Goal: Obtain resource: Obtain resource

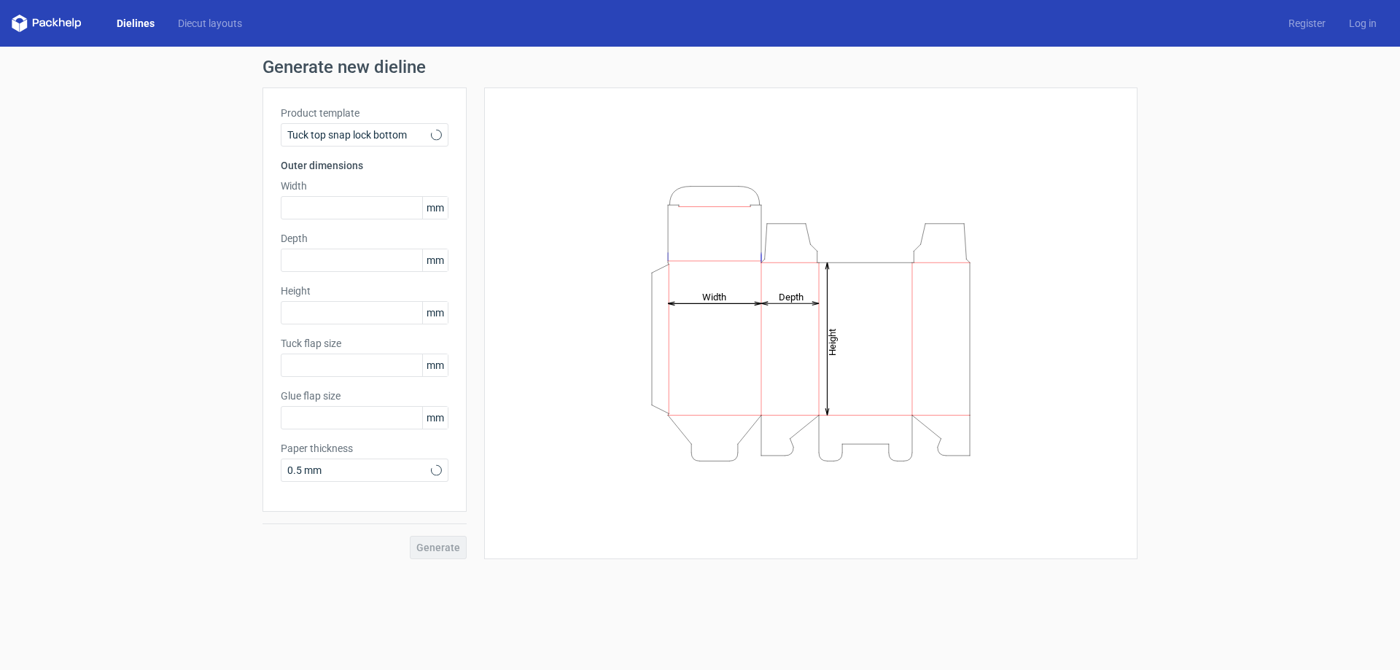
type input "15"
type input "10"
click at [392, 139] on span "Tuck top snap lock bottom" at bounding box center [359, 135] width 144 height 15
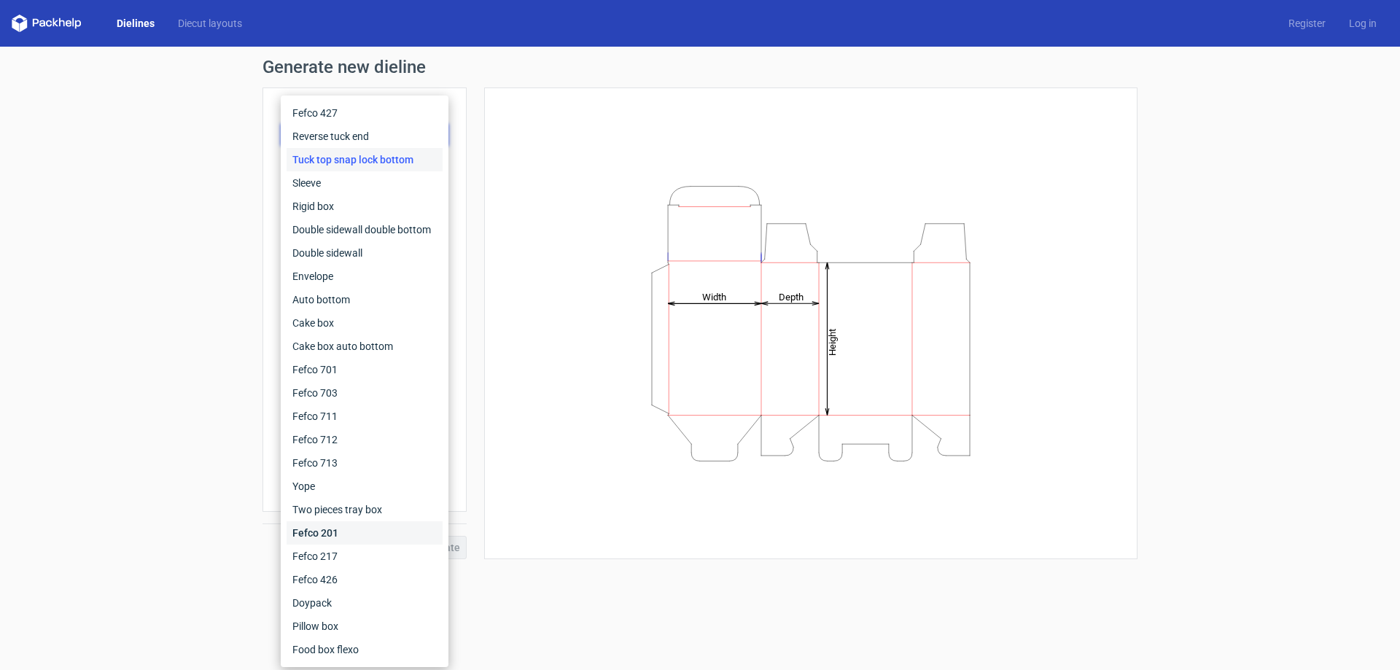
click at [367, 530] on div "Fefco 201" at bounding box center [365, 532] width 156 height 23
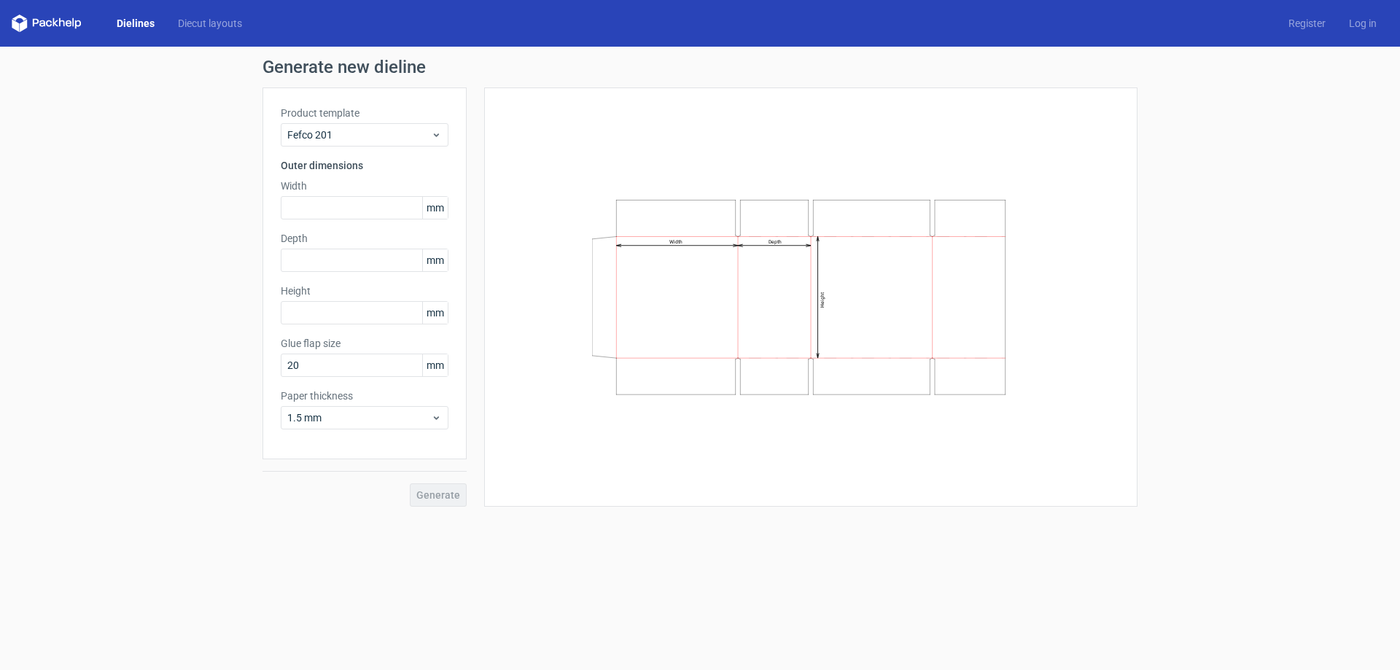
click at [410, 123] on div "Product template Fefco 201" at bounding box center [365, 126] width 168 height 41
click at [410, 140] on span "Fefco 201" at bounding box center [359, 135] width 144 height 15
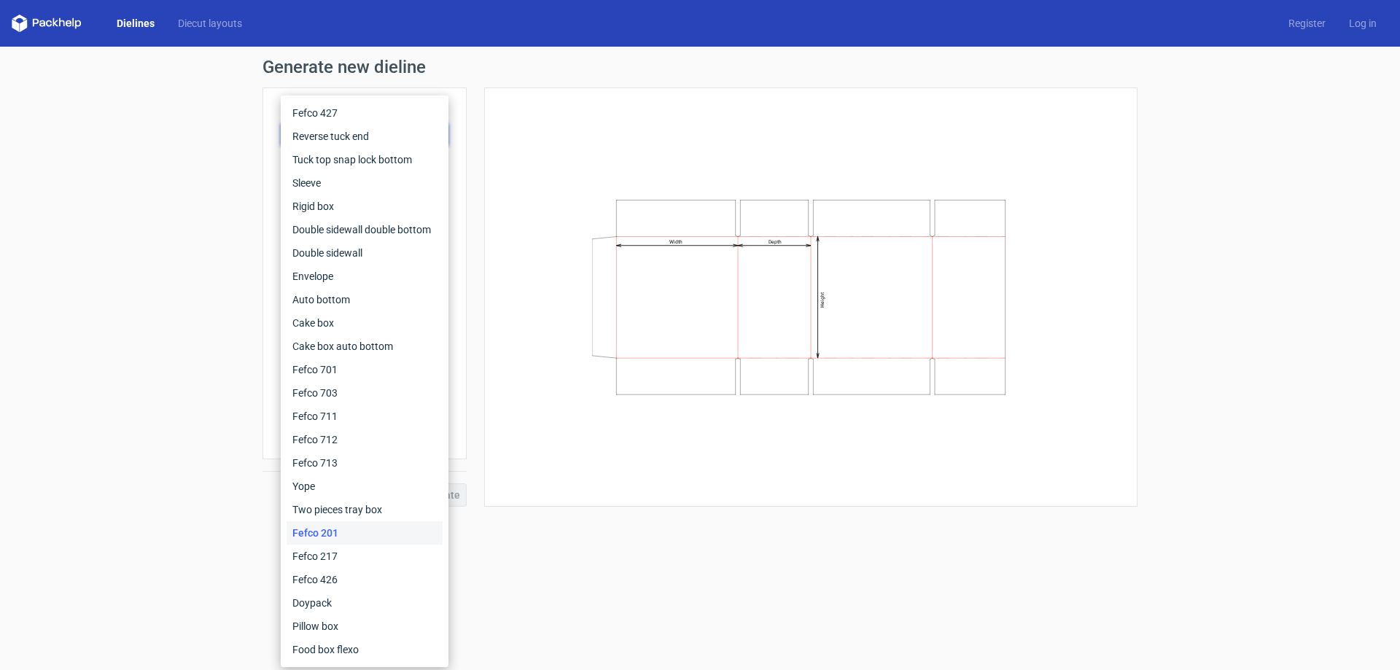
click at [597, 597] on form "Generate new dieline Product template Fefco 201 Outer dimensions Width mm Depth…" at bounding box center [700, 359] width 1400 height 624
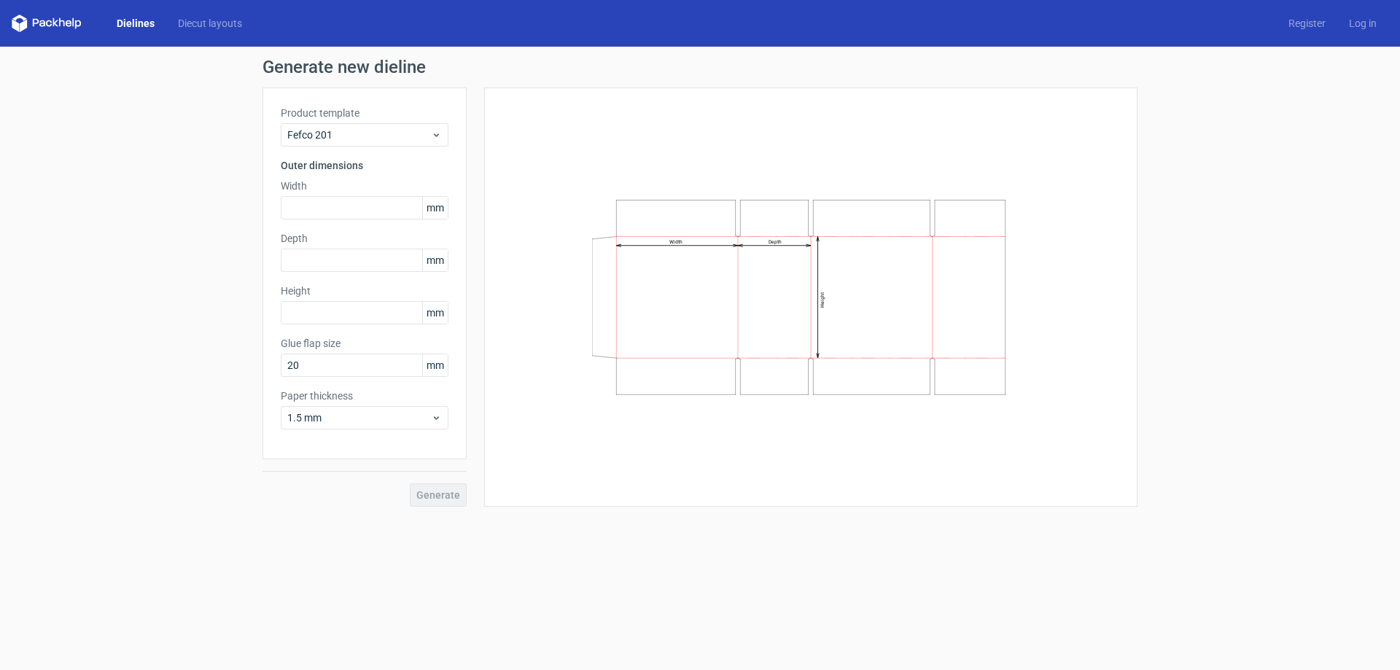
click at [426, 206] on span "mm" at bounding box center [435, 208] width 26 height 22
click at [380, 201] on input "text" at bounding box center [365, 207] width 168 height 23
click at [353, 210] on input "text" at bounding box center [365, 207] width 168 height 23
type input "670"
click at [355, 266] on div "Depth mm" at bounding box center [365, 251] width 168 height 41
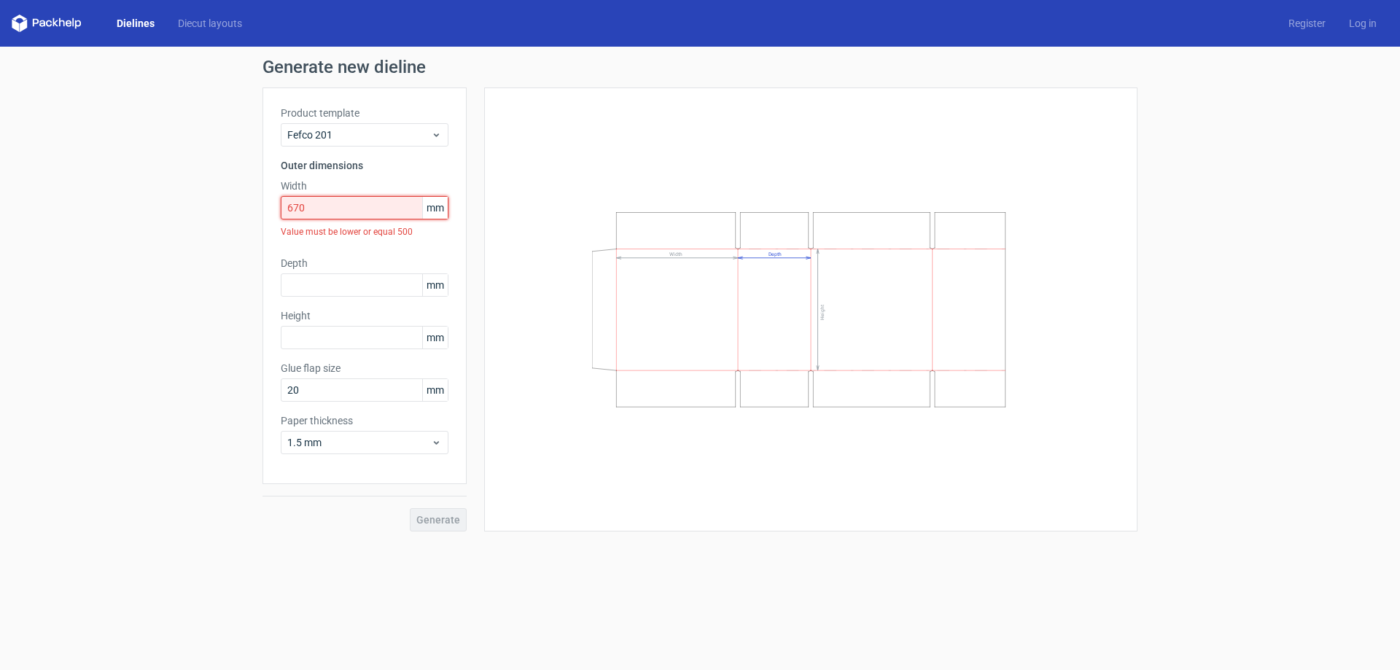
click at [373, 203] on input "670" at bounding box center [365, 207] width 168 height 23
drag, startPoint x: 461, startPoint y: 244, endPoint x: 454, endPoint y: 241, distance: 7.5
click at [462, 244] on div "Product template Fefco 201 Outer dimensions Width 670 mm Value must be lower or…" at bounding box center [365, 286] width 204 height 397
click at [346, 288] on input "text" at bounding box center [365, 285] width 168 height 23
click at [371, 147] on div "Product template Fefco 201 Outer dimensions Width 670 mm Value must be lower or…" at bounding box center [365, 286] width 204 height 397
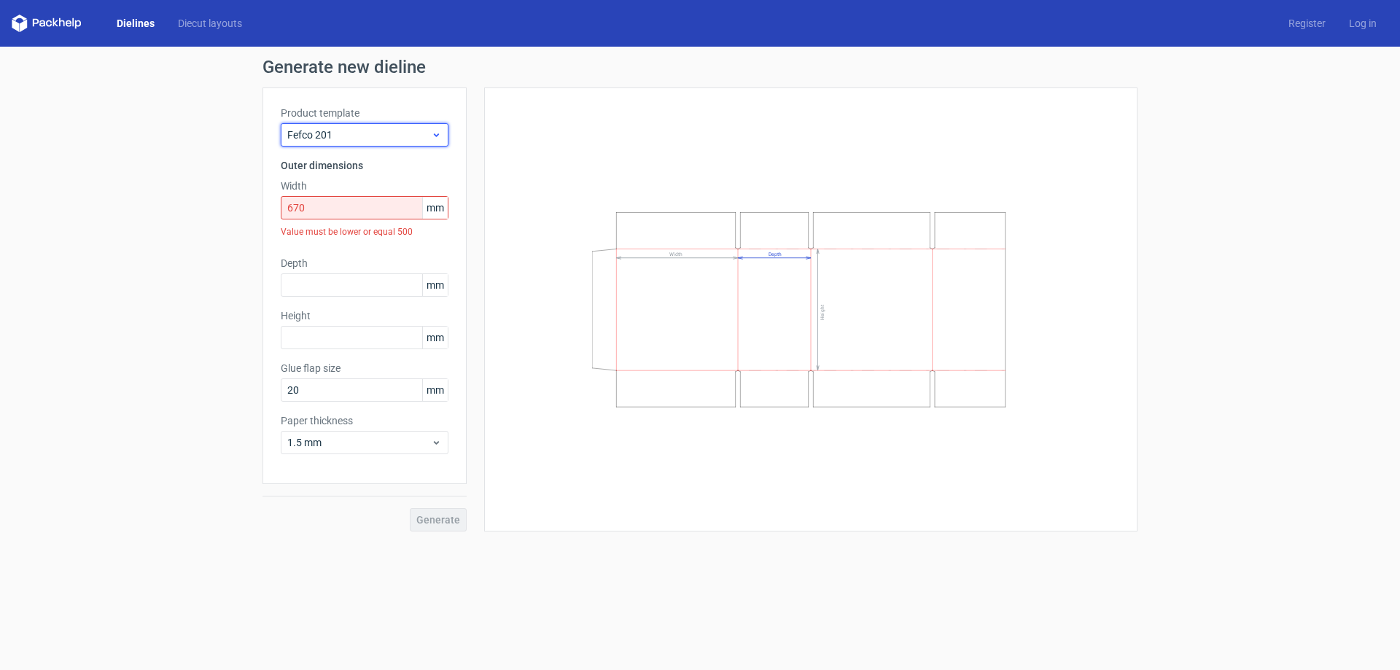
click at [372, 146] on div "Fefco 201" at bounding box center [365, 134] width 168 height 23
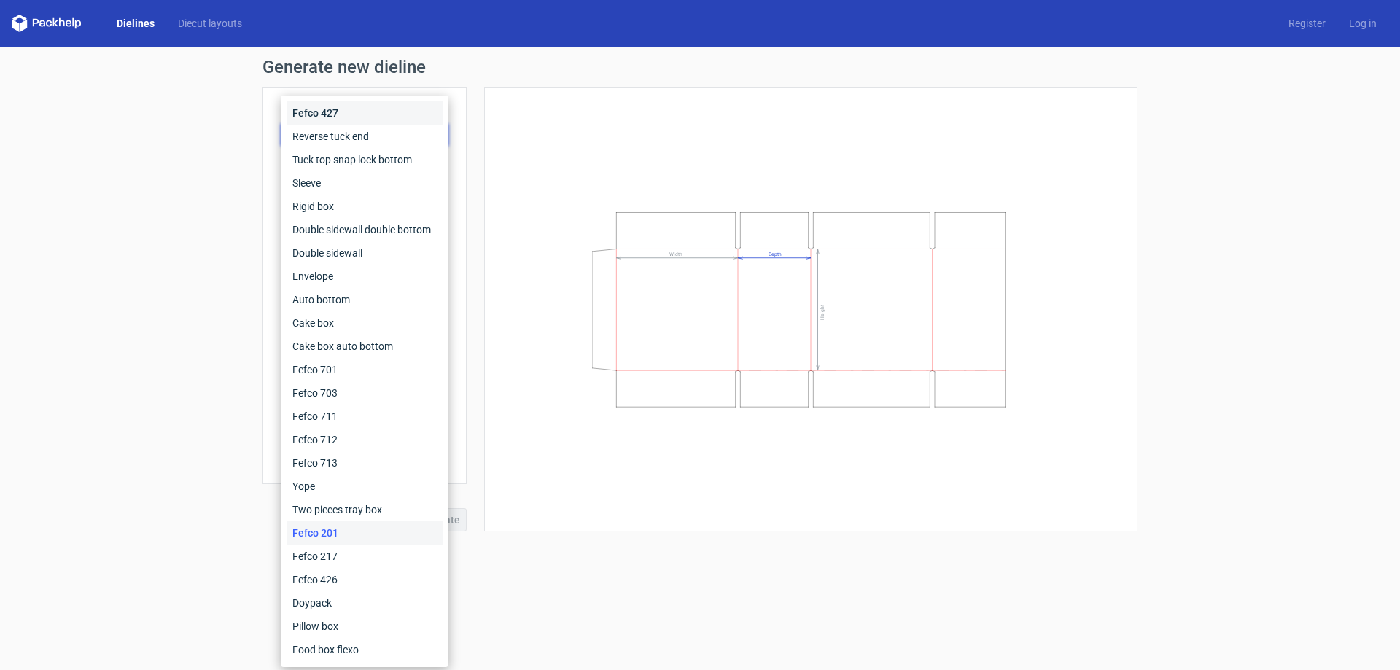
click at [376, 120] on div "Fefco 427" at bounding box center [365, 112] width 156 height 23
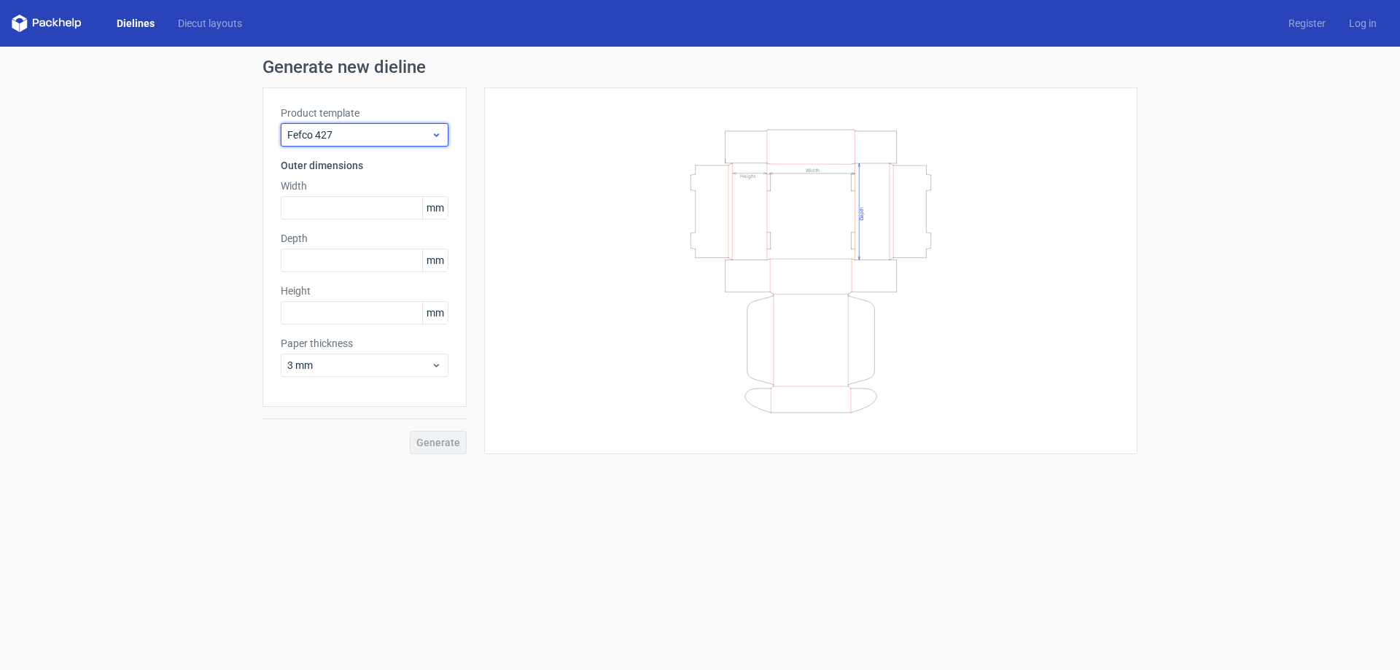
click at [354, 140] on span "Fefco 427" at bounding box center [359, 135] width 144 height 15
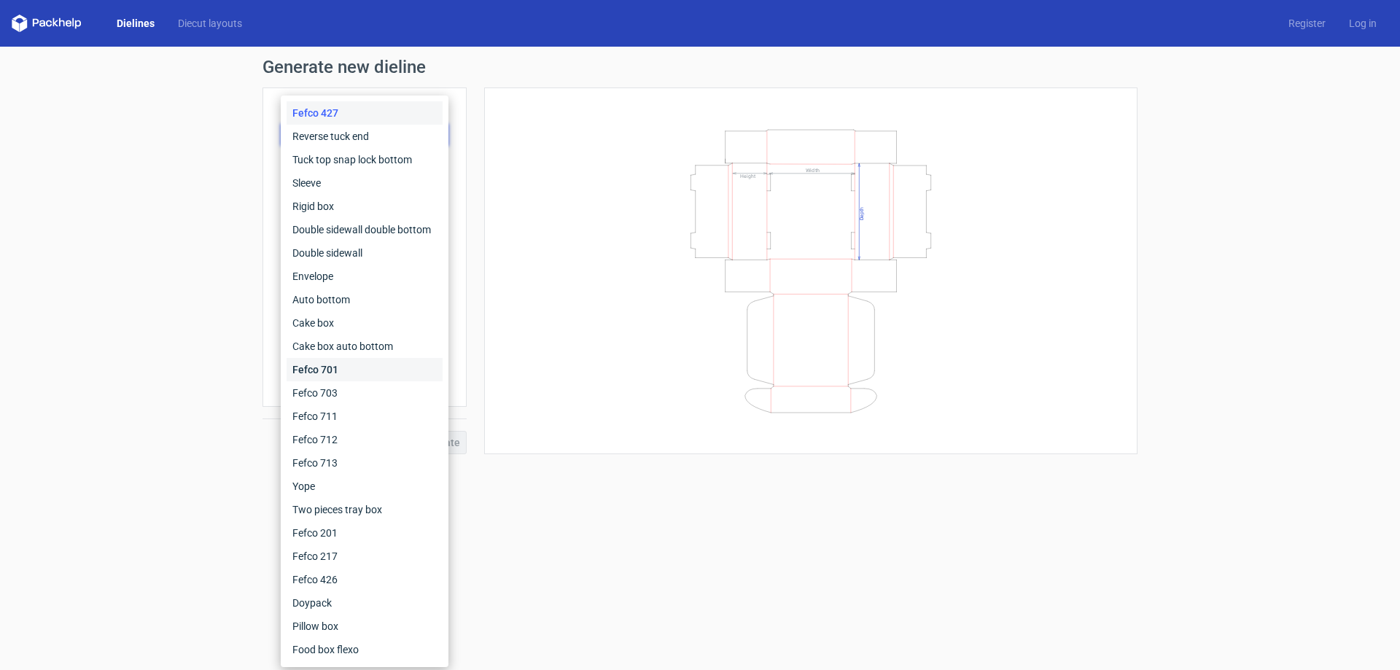
click at [368, 373] on div "Fefco 701" at bounding box center [365, 369] width 156 height 23
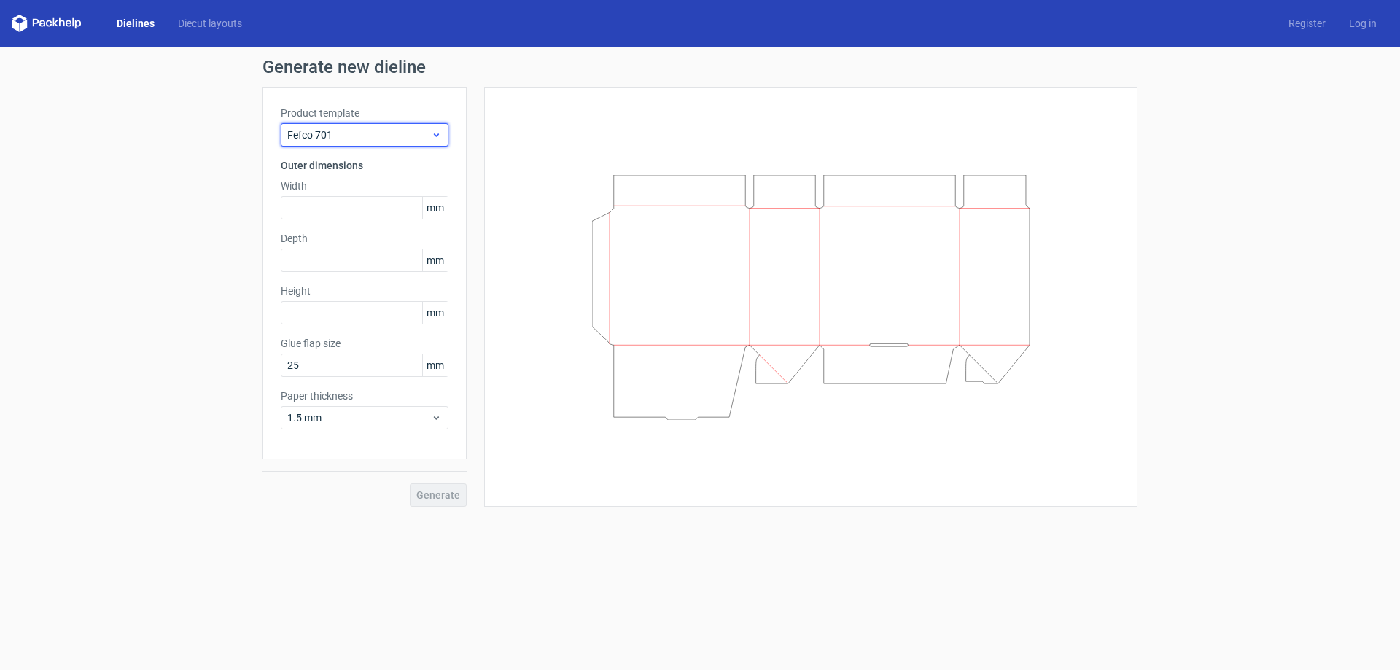
click at [419, 131] on span "Fefco 701" at bounding box center [359, 135] width 144 height 15
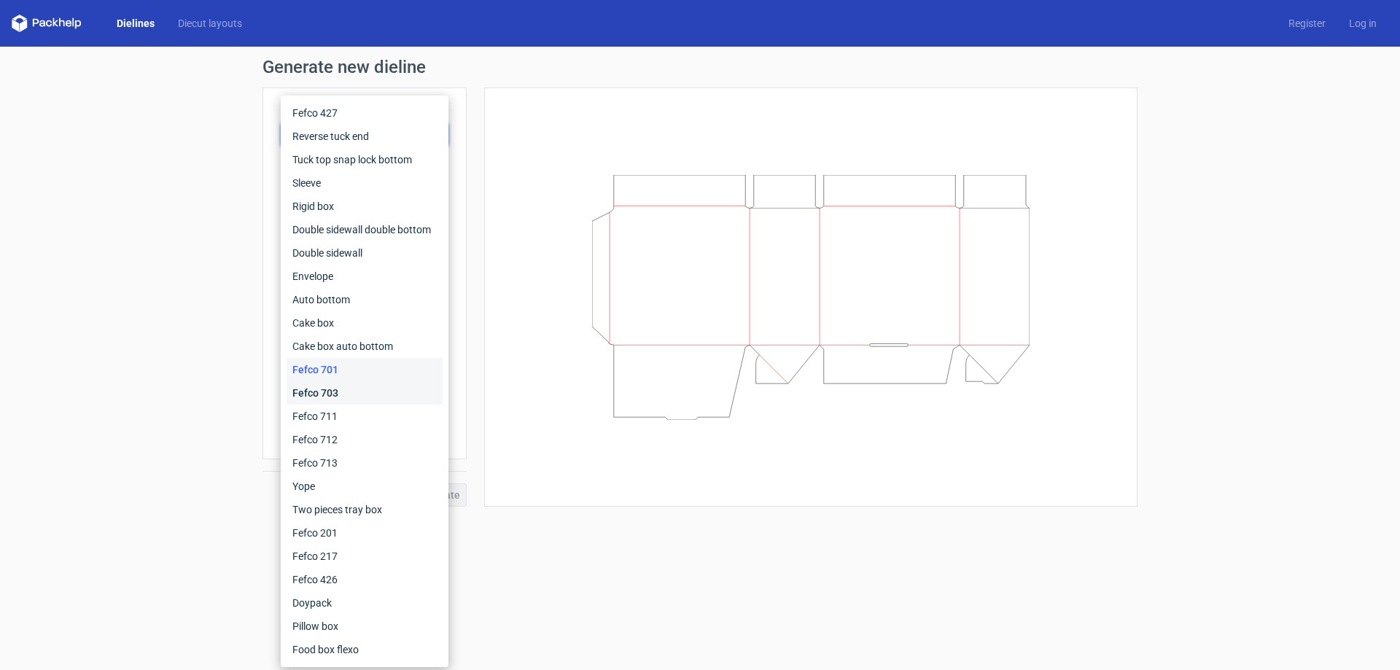
click at [329, 402] on div "Fefco 703" at bounding box center [365, 392] width 156 height 23
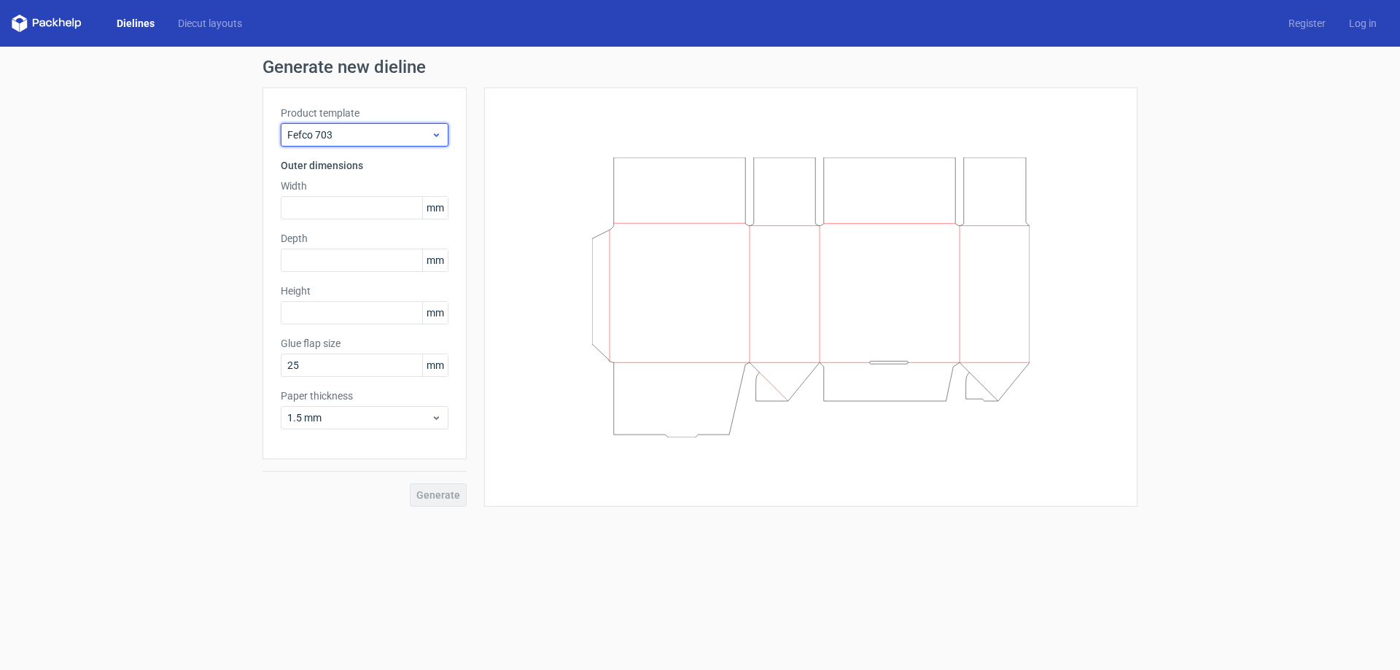
click at [397, 131] on span "Fefco 703" at bounding box center [359, 135] width 144 height 15
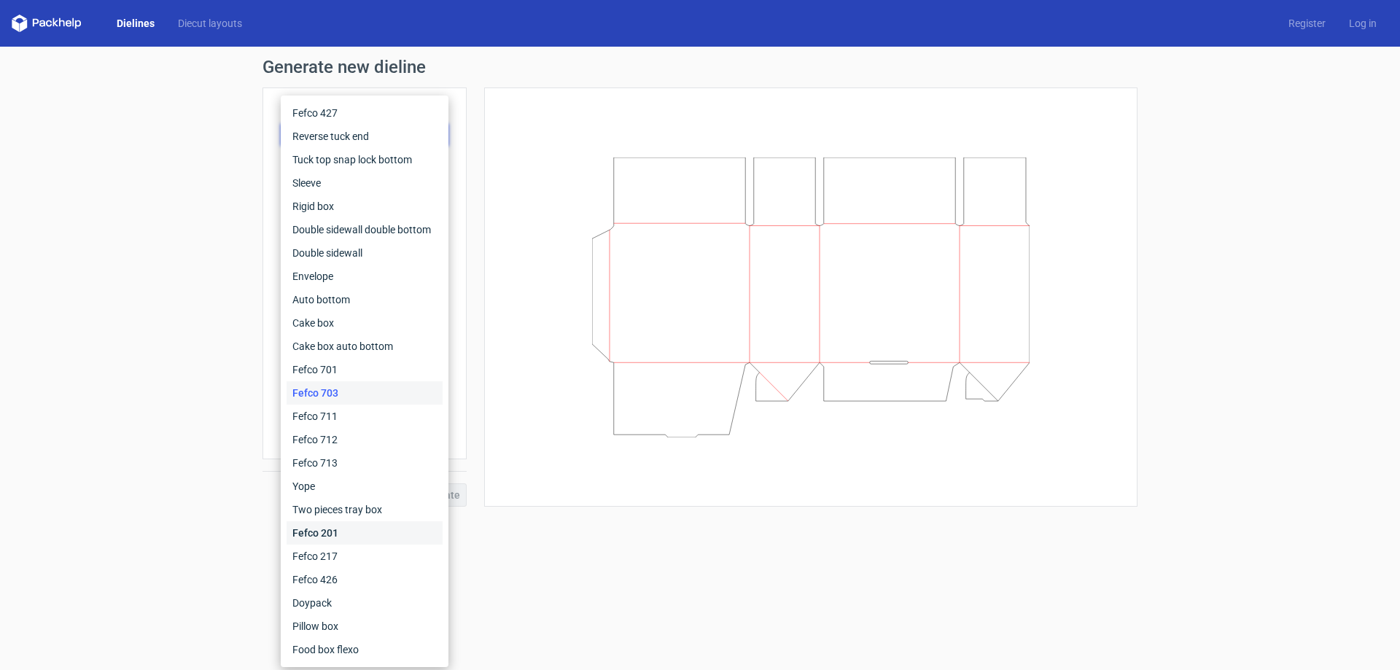
click at [348, 530] on div "Fefco 201" at bounding box center [365, 532] width 156 height 23
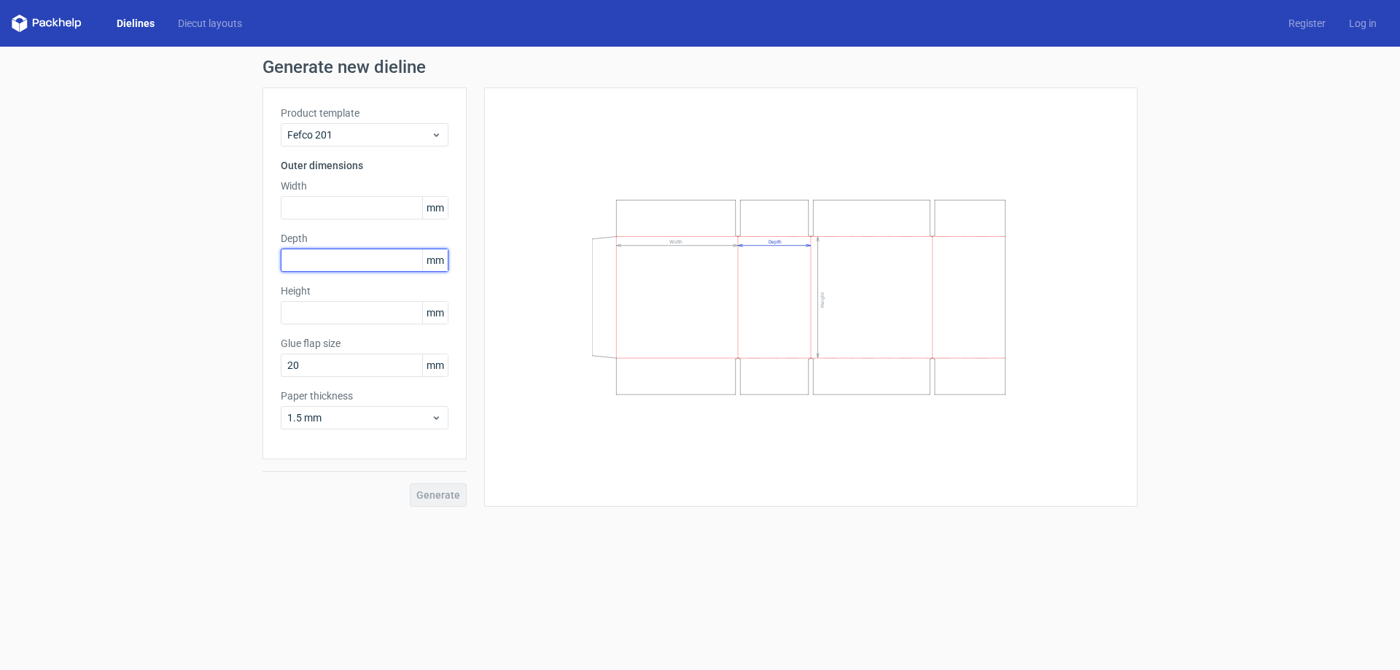
click at [333, 260] on input "text" at bounding box center [365, 260] width 168 height 23
click at [363, 266] on input "text" at bounding box center [365, 260] width 168 height 23
type input "200"
type input "100"
click at [349, 207] on input "text" at bounding box center [365, 207] width 168 height 23
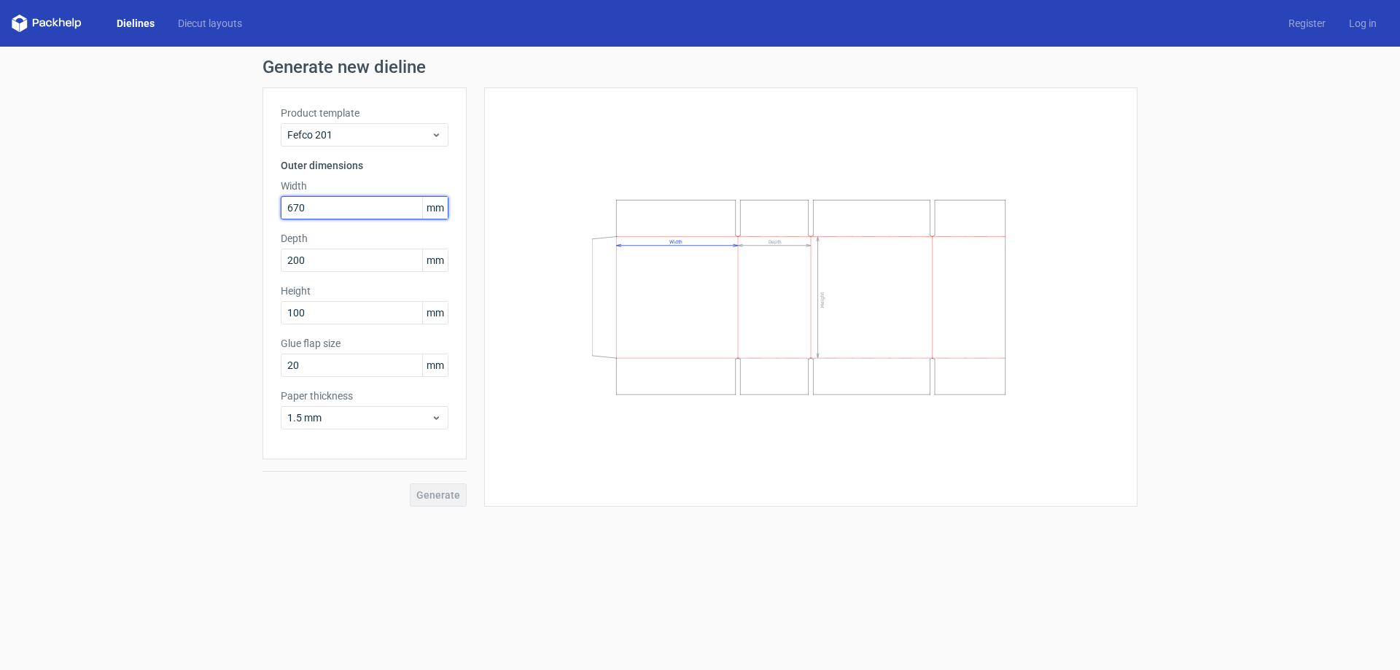
type input "670"
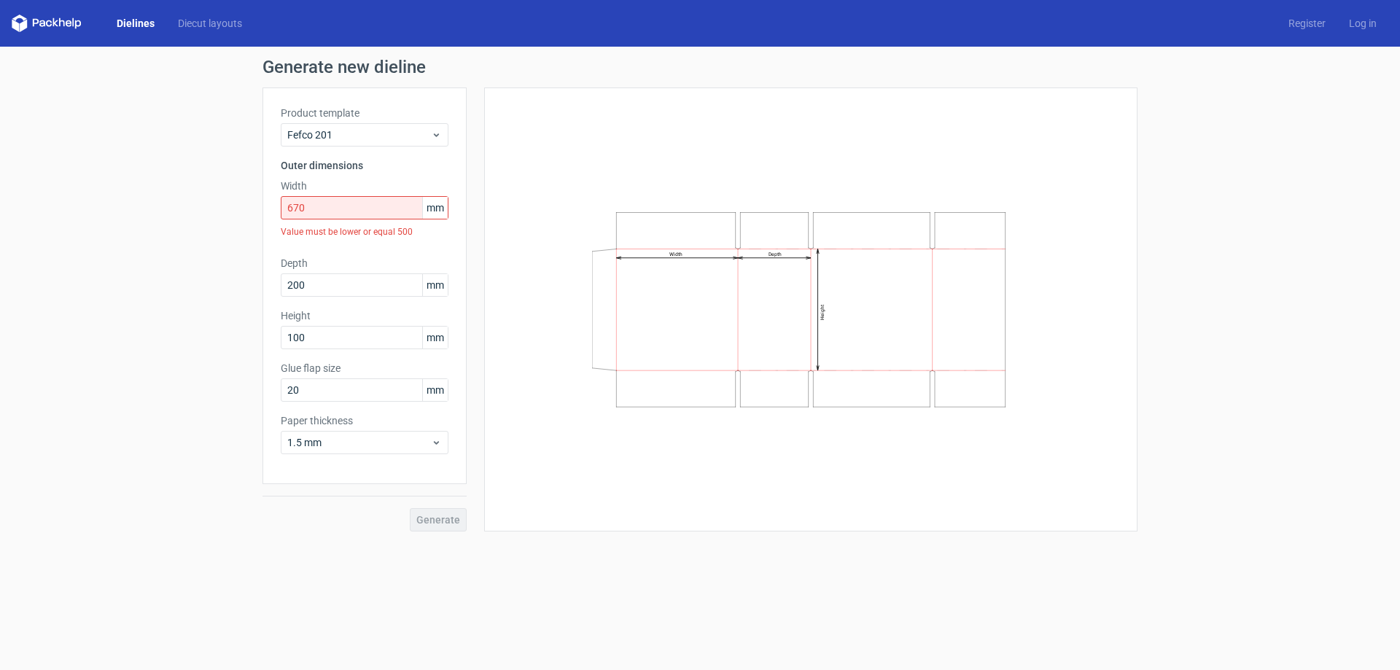
click at [522, 346] on div "Width Depth Height" at bounding box center [811, 310] width 617 height 408
click at [428, 211] on span "mm" at bounding box center [435, 208] width 26 height 22
click at [374, 202] on input "670" at bounding box center [365, 207] width 168 height 23
drag, startPoint x: 329, startPoint y: 201, endPoint x: 249, endPoint y: 199, distance: 80.3
click at [249, 199] on div "Generate new dieline Product template Fefco 201 Outer dimensions Width 670 mm V…" at bounding box center [700, 295] width 1400 height 497
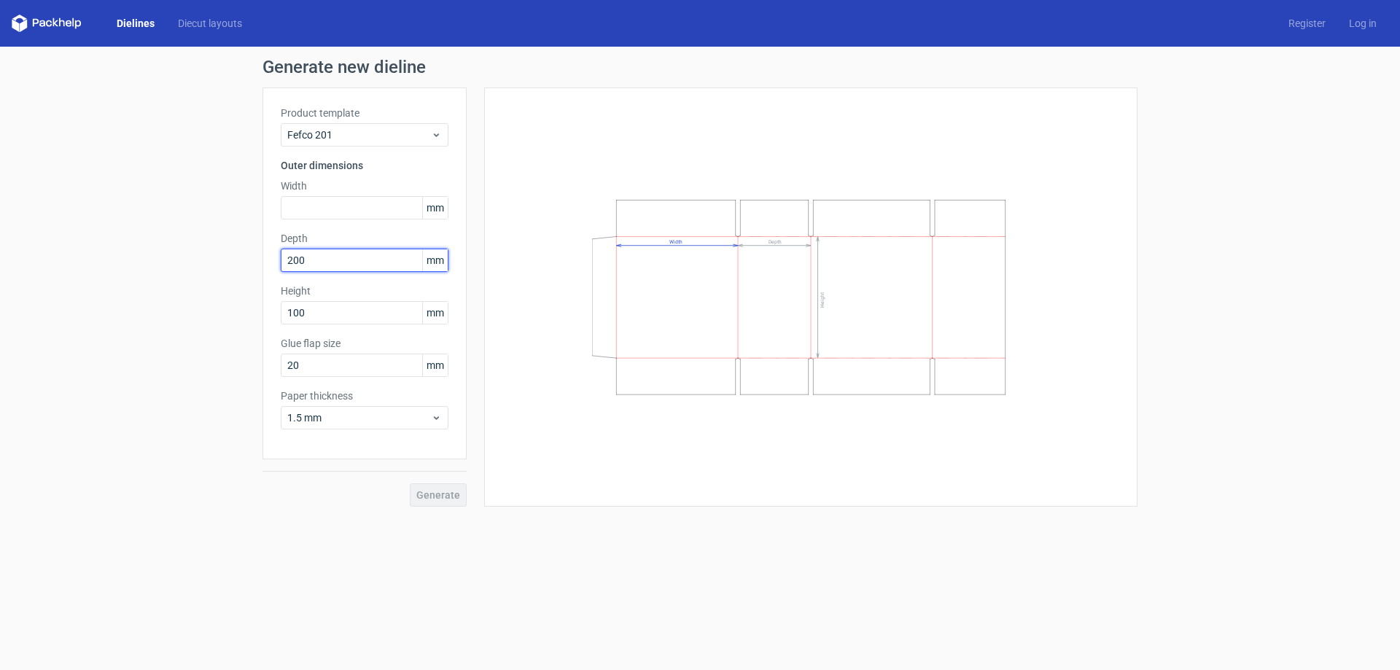
click at [338, 259] on input "200" at bounding box center [365, 260] width 168 height 23
click at [539, 283] on div "Width Depth Height" at bounding box center [811, 297] width 617 height 383
click at [281, 199] on input "text" at bounding box center [365, 207] width 168 height 23
click at [341, 262] on input "200" at bounding box center [365, 260] width 168 height 23
click at [337, 310] on input "100" at bounding box center [365, 312] width 168 height 23
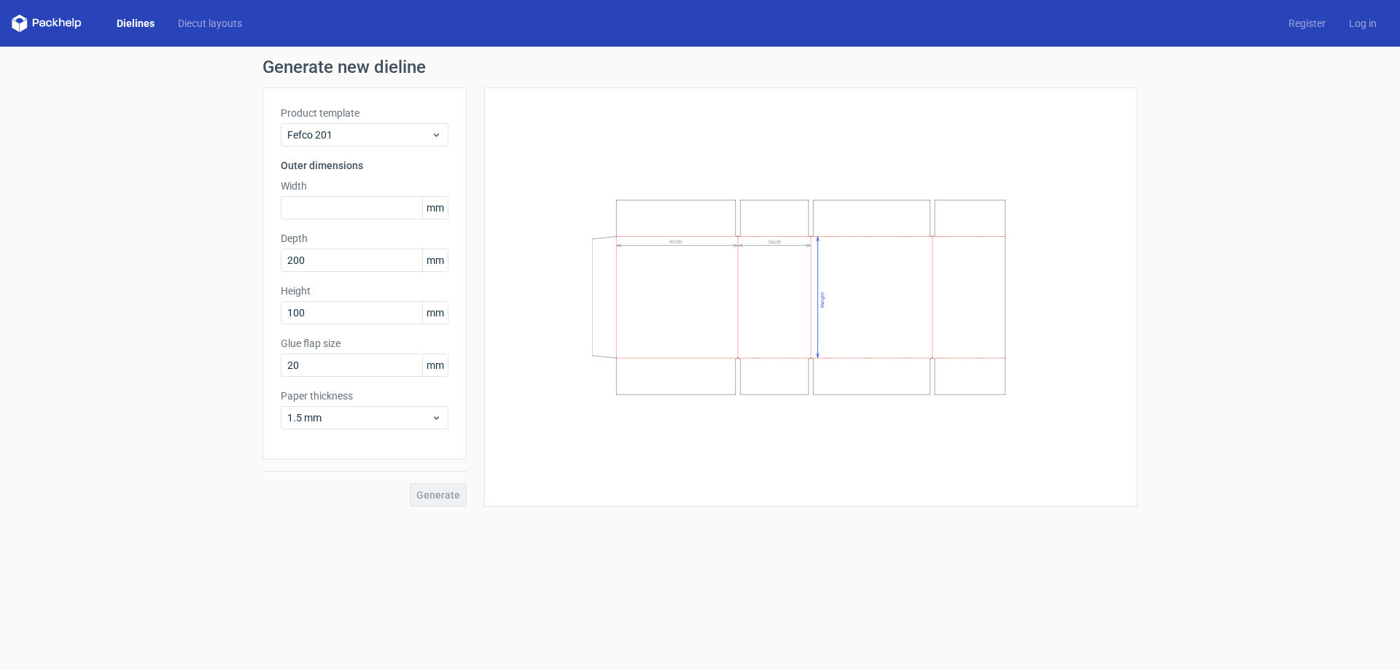
click at [500, 254] on div "Width Depth Height" at bounding box center [810, 297] width 653 height 419
click at [390, 145] on div "Fefco 201" at bounding box center [365, 134] width 168 height 23
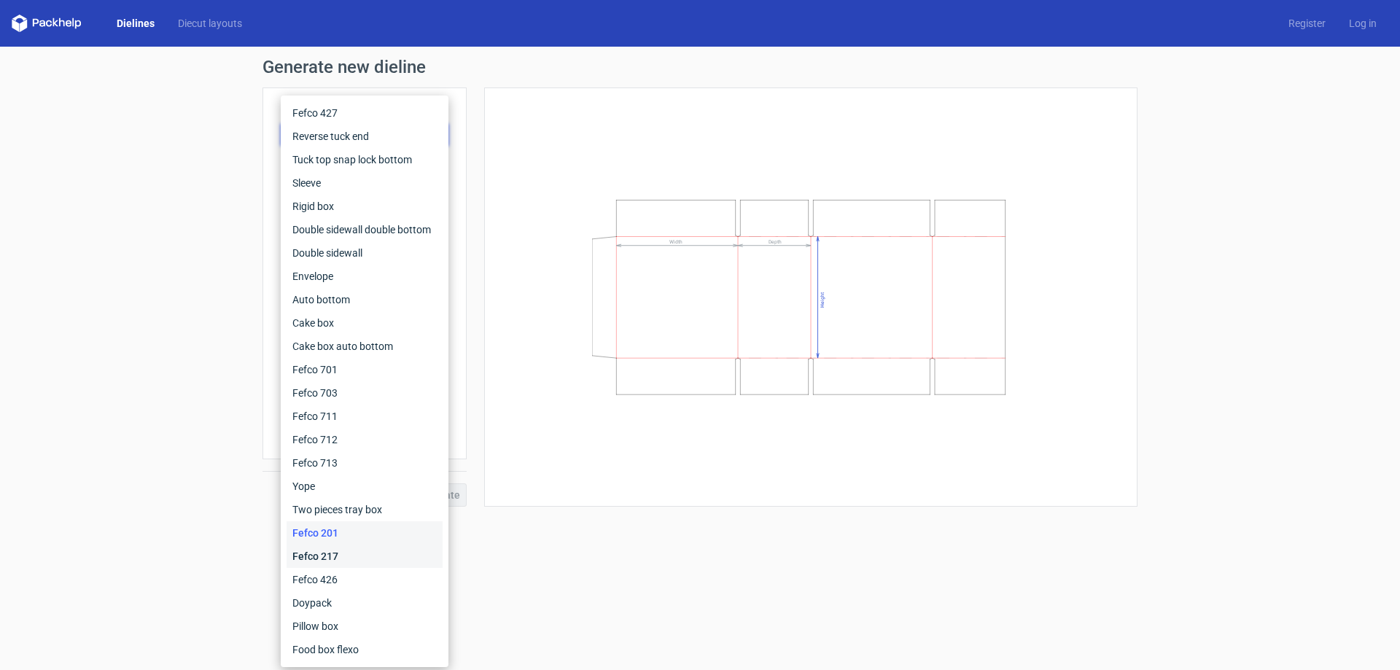
click at [392, 553] on div "Fefco 217" at bounding box center [365, 556] width 156 height 23
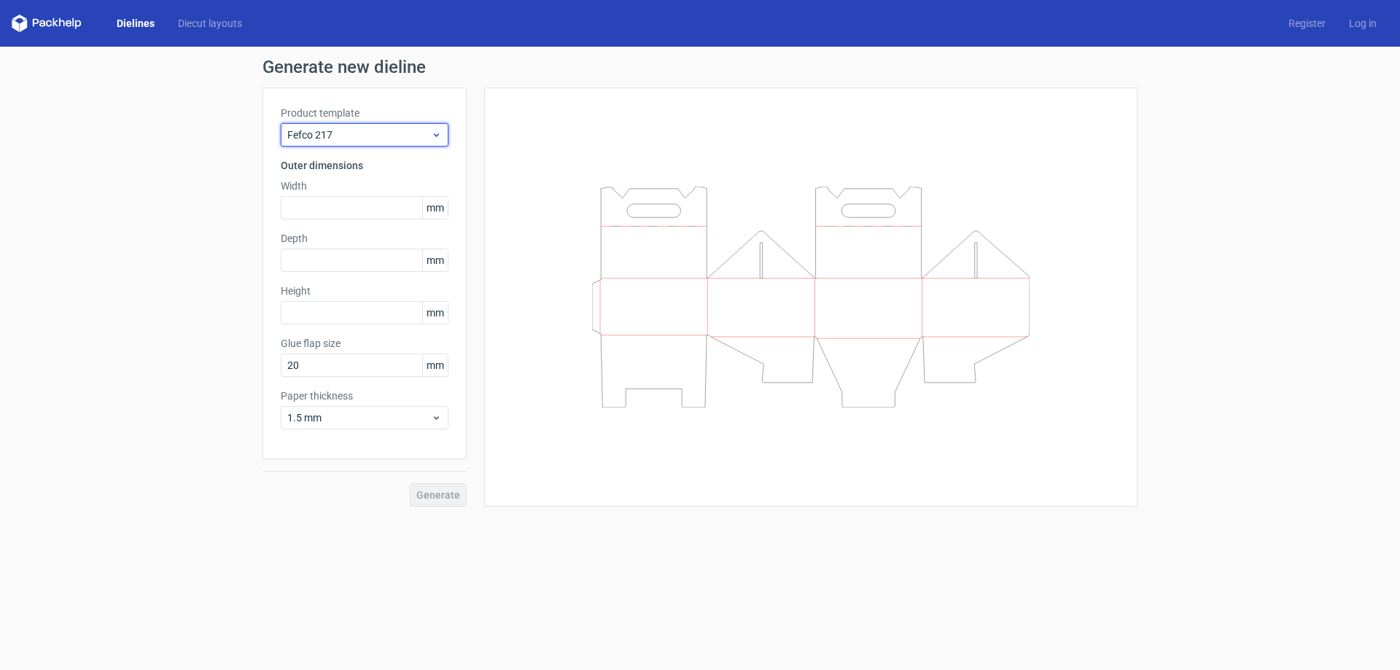
click at [429, 129] on span "Fefco 217" at bounding box center [359, 135] width 144 height 15
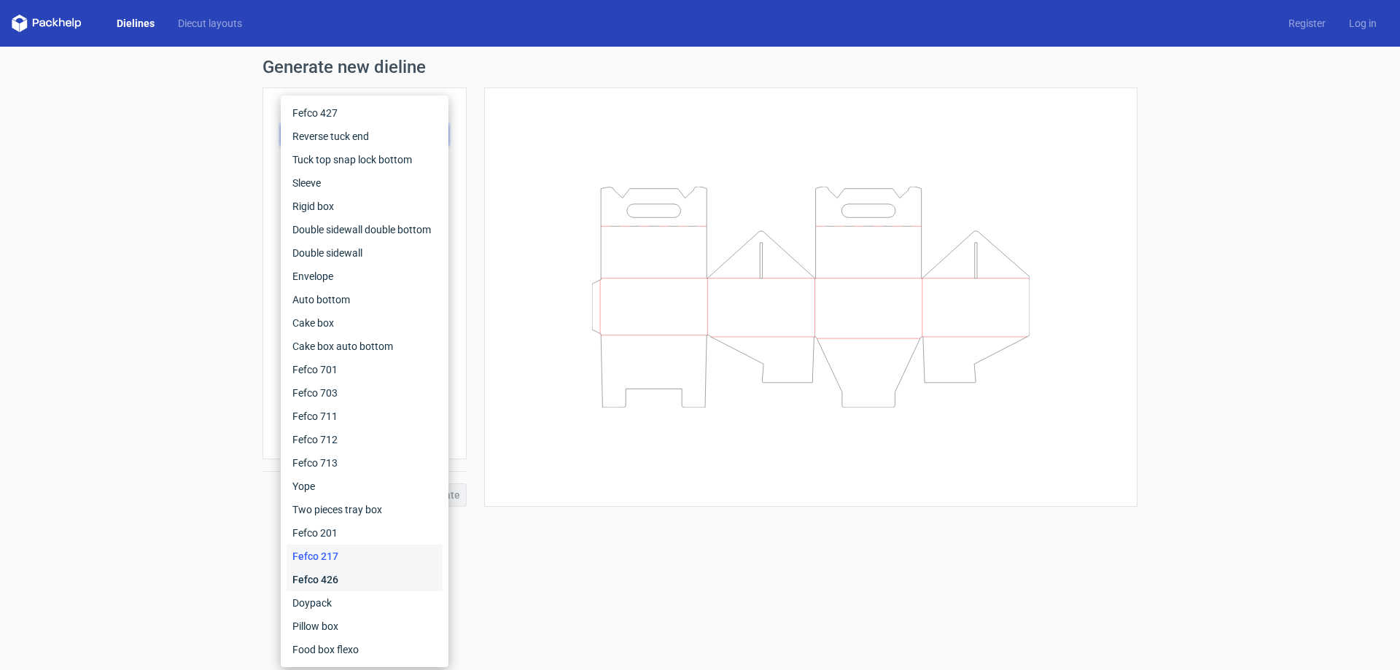
click at [391, 578] on div "Fefco 426" at bounding box center [365, 579] width 156 height 23
